Goal: Book appointment/travel/reservation

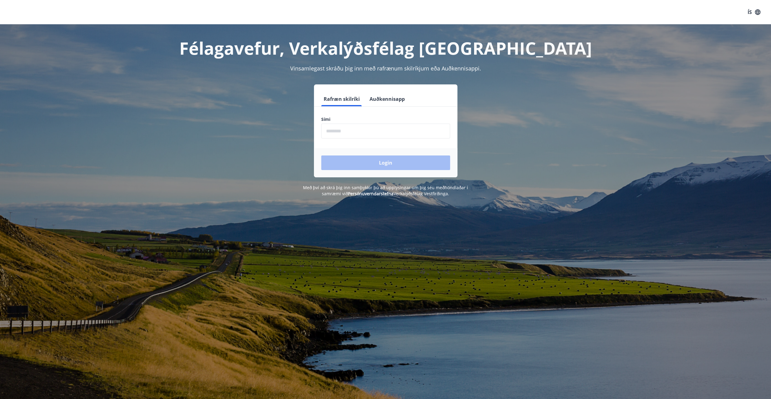
click at [342, 134] on input "phone" at bounding box center [385, 131] width 129 height 15
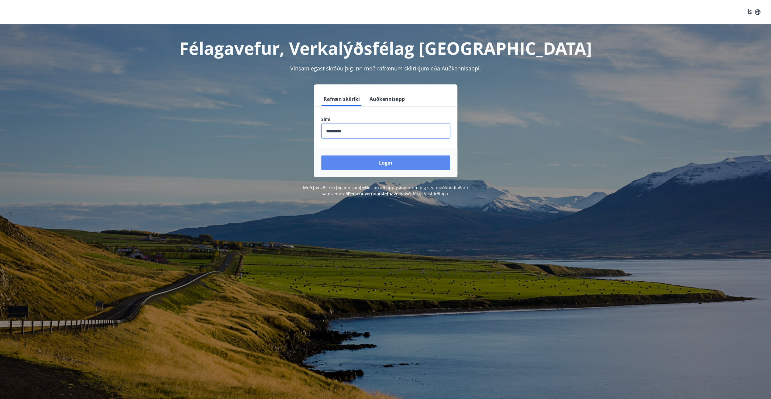
type input "********"
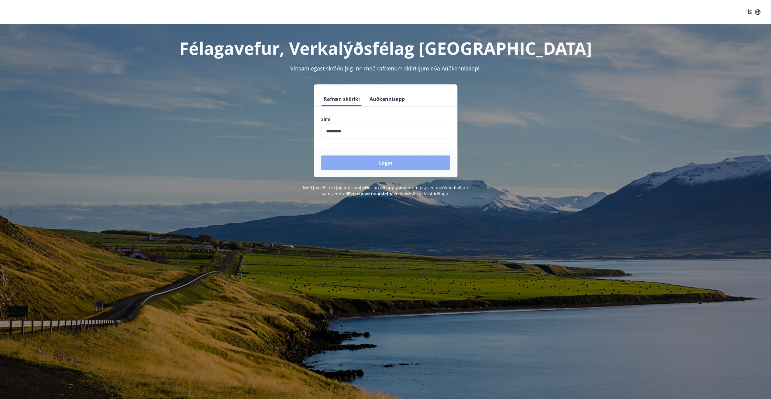
click at [383, 164] on button "Login" at bounding box center [385, 163] width 129 height 15
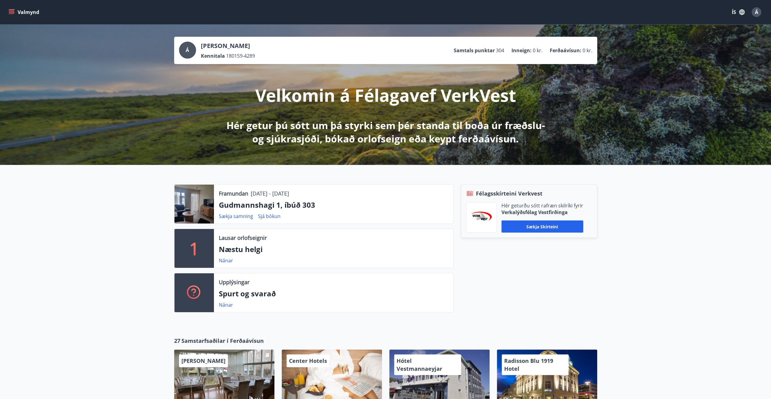
click at [10, 12] on icon "menu" at bounding box center [12, 12] width 6 height 6
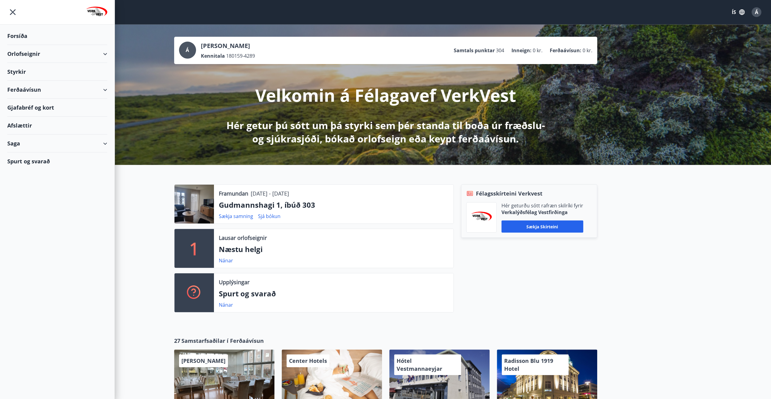
click at [105, 54] on div "Orlofseignir" at bounding box center [57, 54] width 100 height 18
click at [28, 82] on div "Bókunardagatal" at bounding box center [57, 82] width 90 height 13
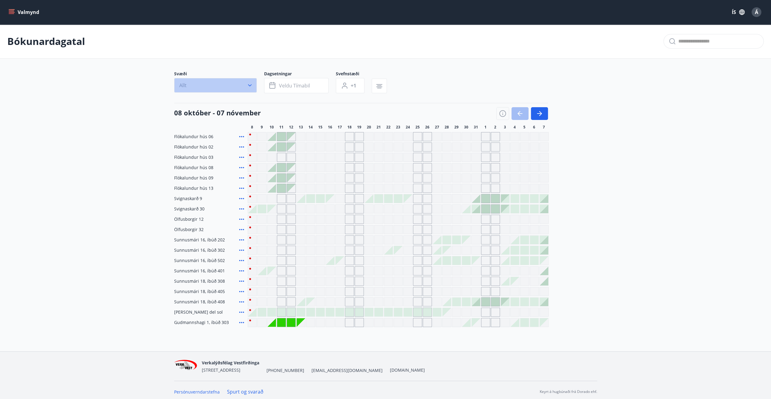
click at [250, 84] on icon "button" at bounding box center [250, 85] width 6 height 6
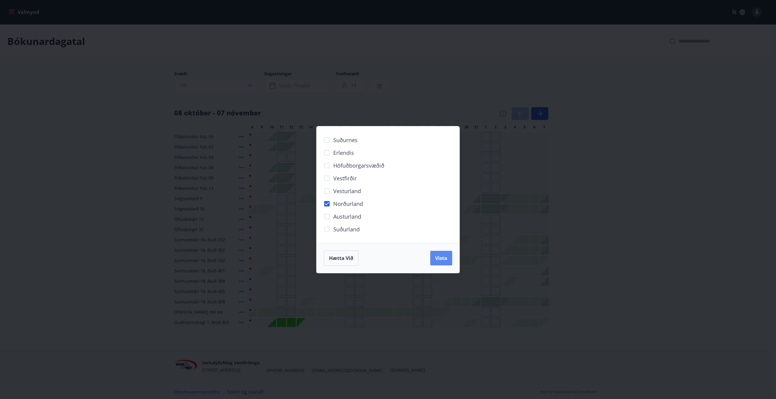
click at [440, 260] on span "Vista" at bounding box center [441, 258] width 12 height 7
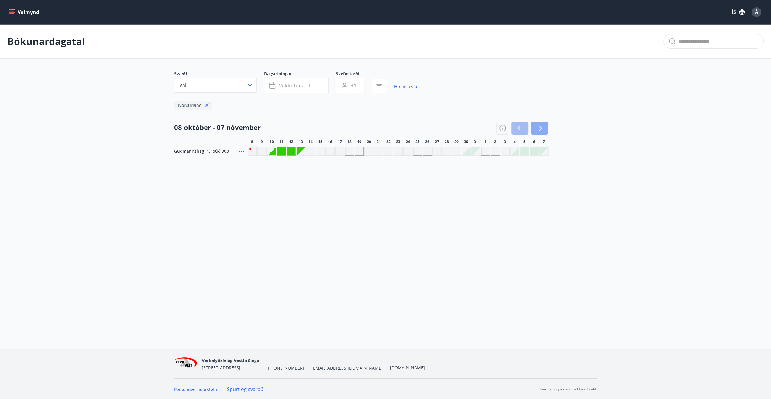
click at [538, 128] on icon "button" at bounding box center [539, 128] width 5 height 1
click at [519, 127] on icon "button" at bounding box center [519, 128] width 7 height 7
click at [273, 152] on div "Gráir dagar eru ekki bókanlegir" at bounding box center [271, 151] width 9 height 9
click at [352, 153] on div "Gráir dagar eru ekki bókanlegir" at bounding box center [349, 151] width 9 height 9
click at [363, 151] on div "Gráir dagar eru ekki bókanlegir" at bounding box center [359, 151] width 9 height 9
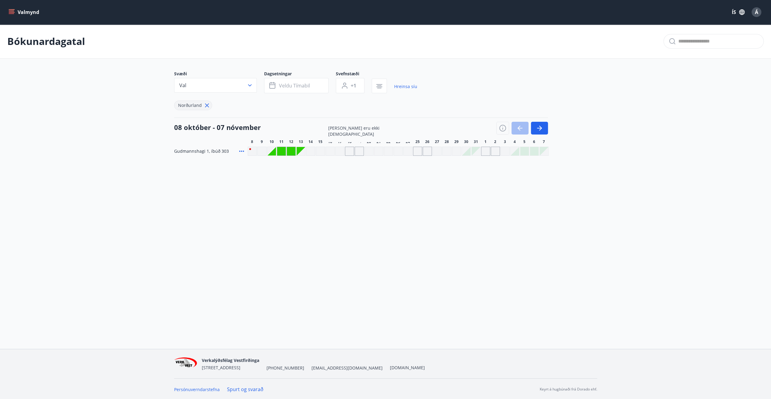
click at [412, 152] on div "Gráir dagar eru ekki bókanlegir" at bounding box center [407, 151] width 9 height 9
click at [427, 150] on div "Gráir dagar eru ekki bókanlegir" at bounding box center [427, 151] width 9 height 9
click at [470, 153] on div at bounding box center [466, 151] width 9 height 9
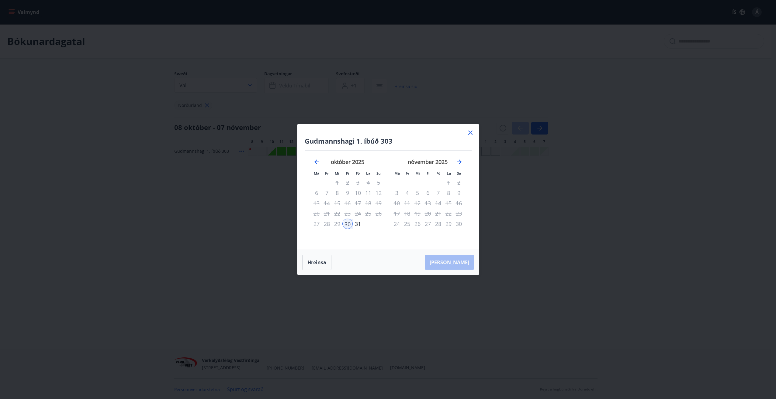
click at [471, 133] on icon at bounding box center [470, 132] width 7 height 7
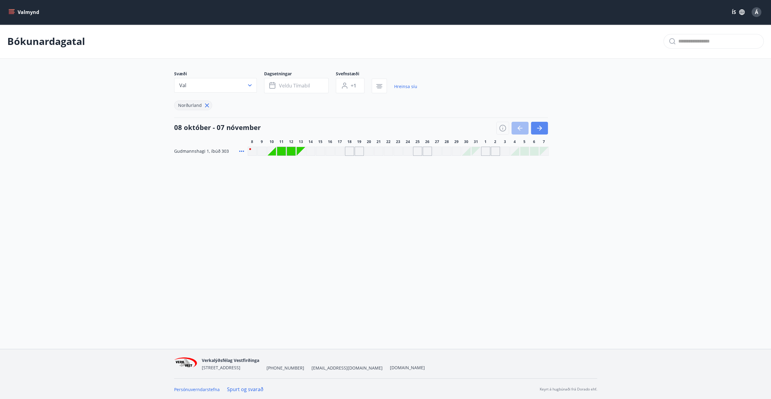
click at [542, 131] on icon "button" at bounding box center [539, 128] width 7 height 7
click at [408, 152] on div at bounding box center [408, 151] width 9 height 9
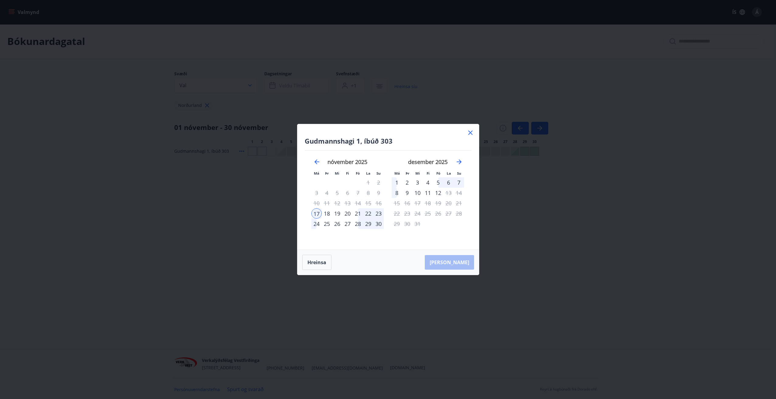
click at [470, 133] on icon at bounding box center [470, 133] width 1 height 1
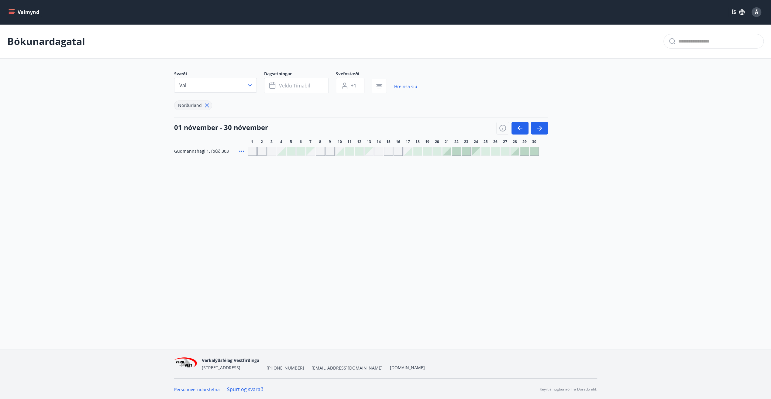
click at [9, 12] on icon "menu" at bounding box center [12, 12] width 7 height 1
click at [149, 179] on div "Bókunardagatal Svæði Val Dagsetningar Veldu tímabil Svefnstæði +1 Hreinsa síu N…" at bounding box center [385, 102] width 771 height 156
click at [599, 119] on div "Svæði Val Dagsetningar Veldu tímabil Svefnstæði +1 Hreinsa síu Norðurland 01 nó…" at bounding box center [386, 113] width 438 height 85
click at [521, 128] on icon "button" at bounding box center [520, 128] width 5 height 1
